Goal: Transaction & Acquisition: Subscribe to service/newsletter

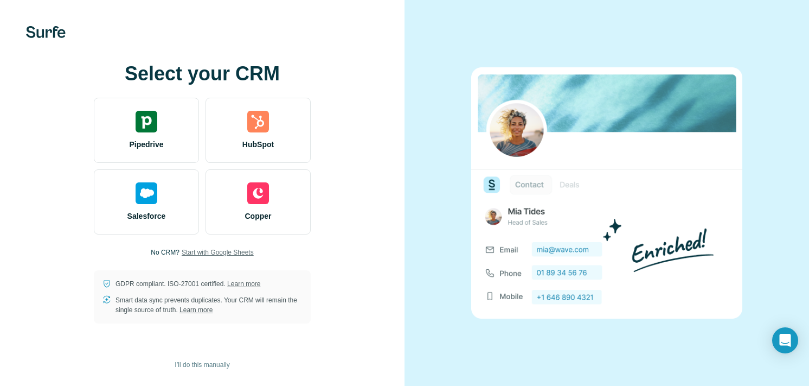
click at [239, 253] on span "Start with Google Sheets" at bounding box center [218, 252] width 72 height 10
click at [202, 254] on span "Start with Google Sheets" at bounding box center [218, 252] width 72 height 10
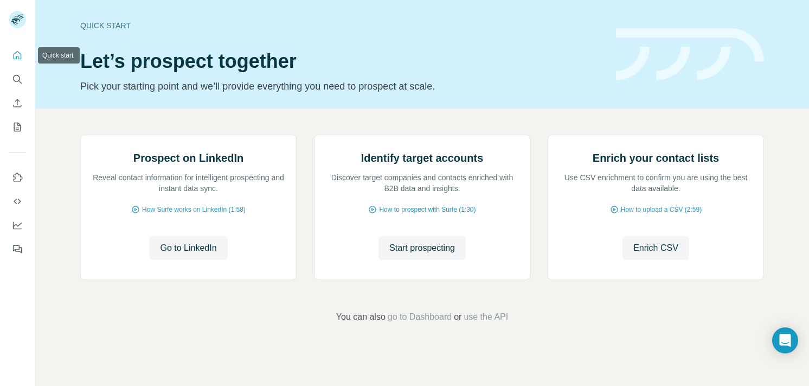
click at [16, 59] on icon "Quick start" at bounding box center [18, 55] width 8 height 8
click at [16, 124] on icon "My lists" at bounding box center [17, 126] width 11 height 11
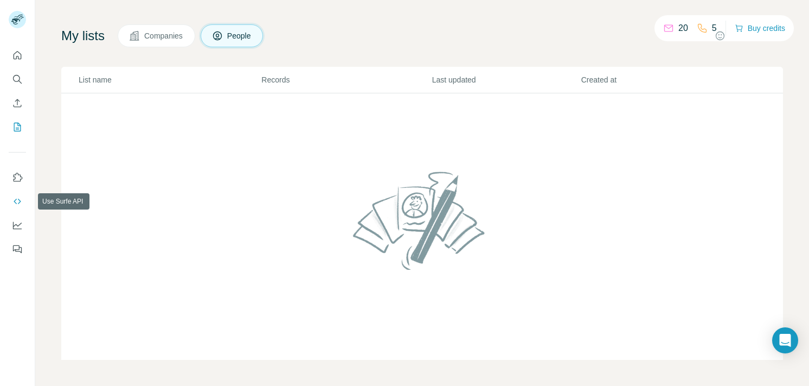
click at [21, 199] on icon "Use Surfe API" at bounding box center [17, 201] width 11 height 11
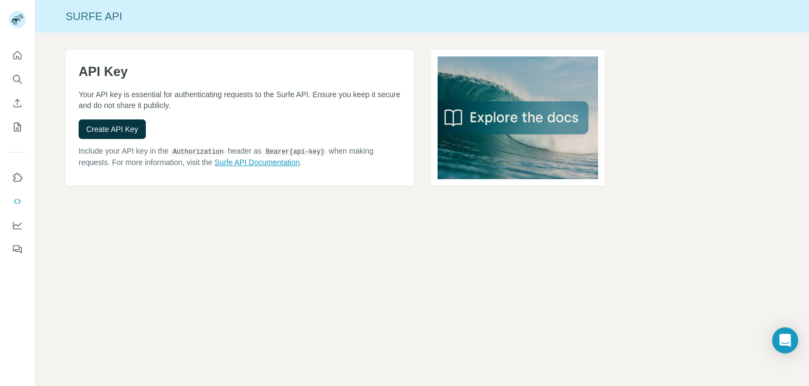
click at [270, 165] on link "Surfe API Documentation" at bounding box center [257, 162] width 85 height 9
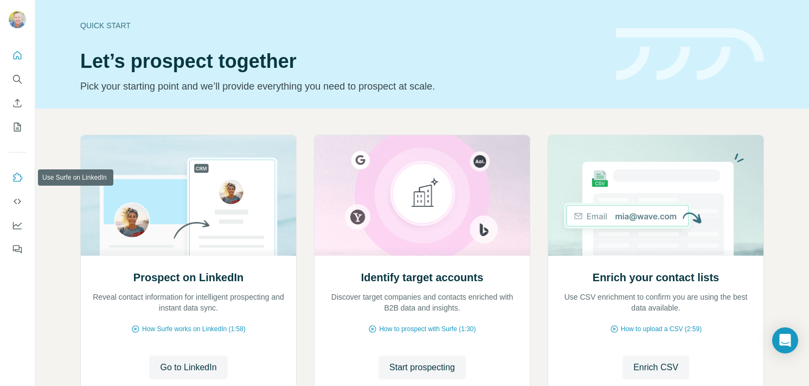
click at [14, 174] on icon "Use Surfe on LinkedIn" at bounding box center [17, 177] width 11 height 11
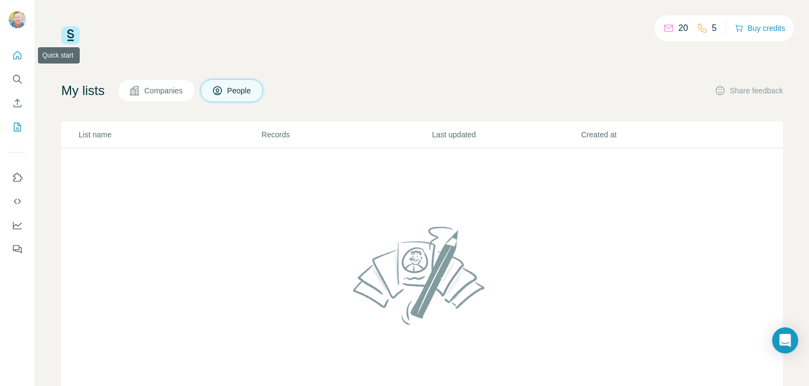
click at [14, 56] on icon "Quick start" at bounding box center [17, 55] width 11 height 11
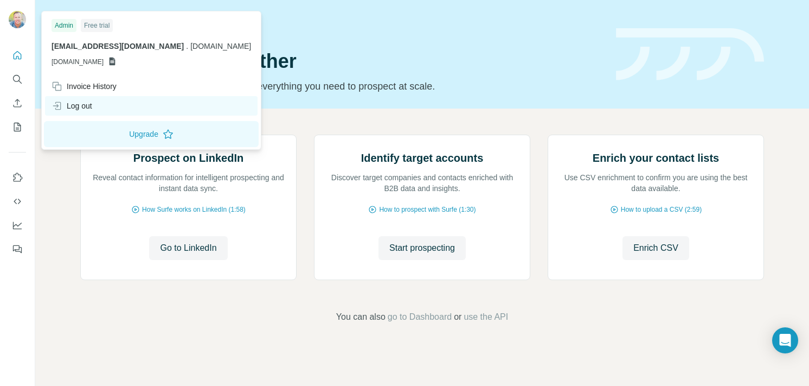
click at [92, 103] on div "Log out" at bounding box center [72, 105] width 41 height 11
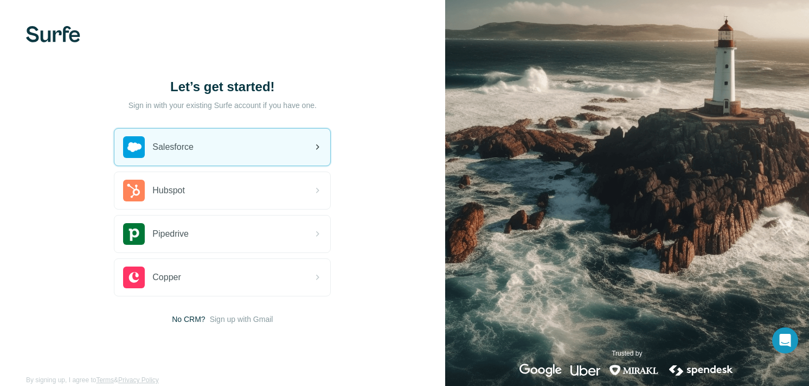
scroll to position [17, 0]
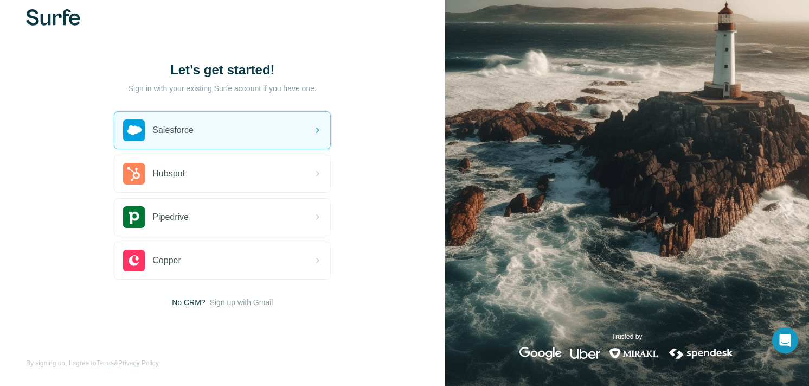
click at [48, 21] on img at bounding box center [53, 17] width 54 height 16
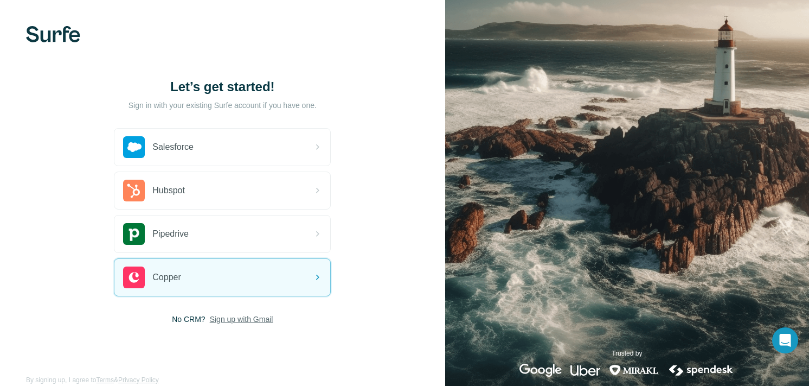
click at [231, 318] on span "Sign up with Gmail" at bounding box center [241, 318] width 63 height 11
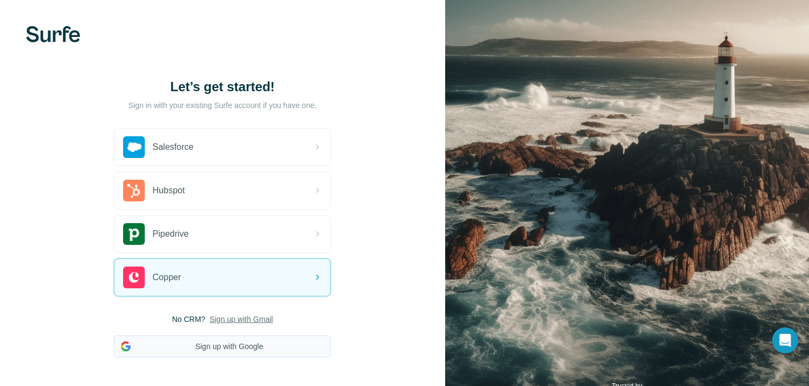
click at [193, 346] on button "Sign up with Google" at bounding box center [222, 346] width 217 height 22
